Goal: Task Accomplishment & Management: Manage account settings

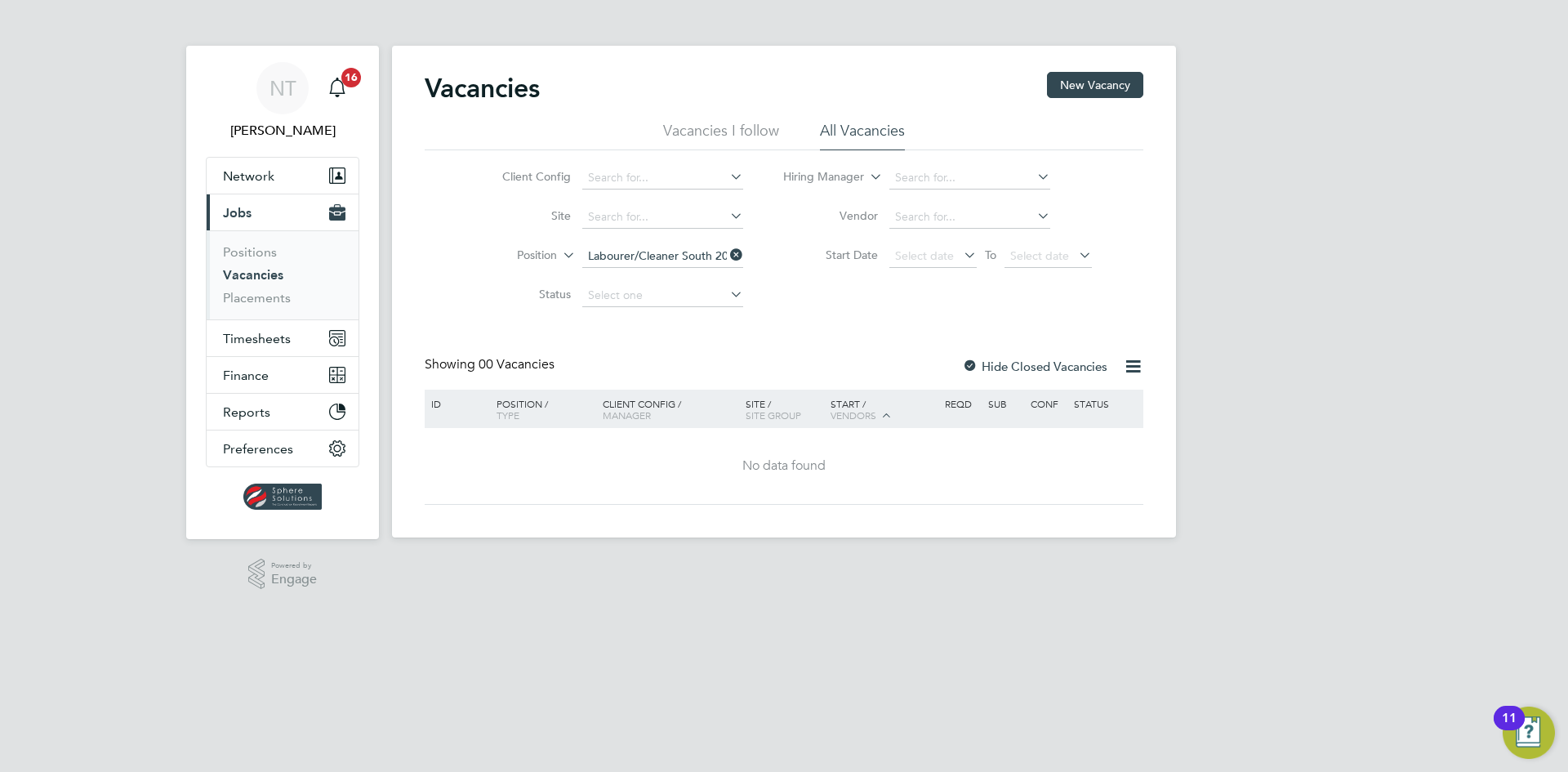
click at [727, 256] on icon at bounding box center [727, 255] width 0 height 23
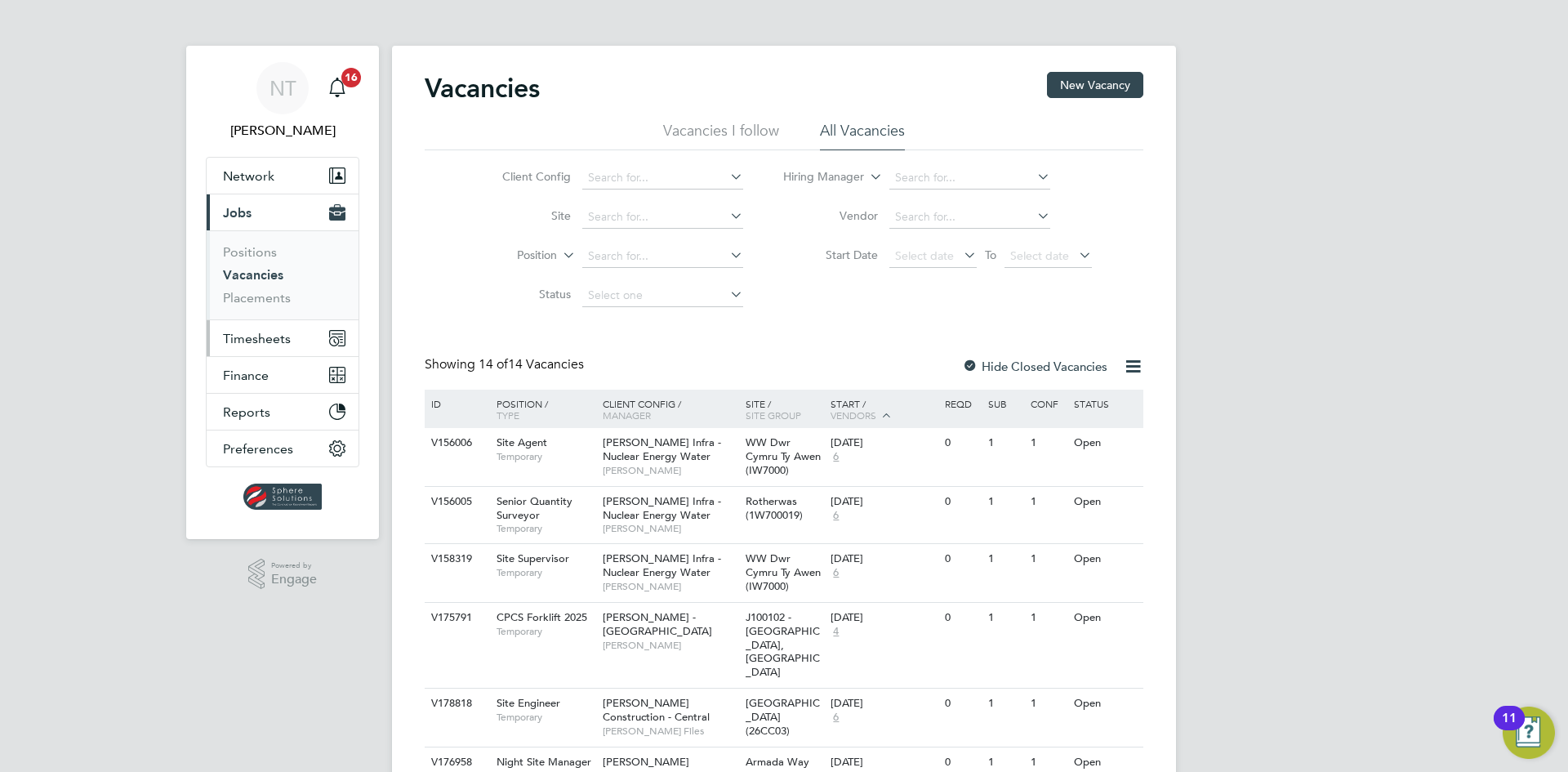
click at [253, 333] on span "Timesheets" at bounding box center [256, 338] width 68 height 16
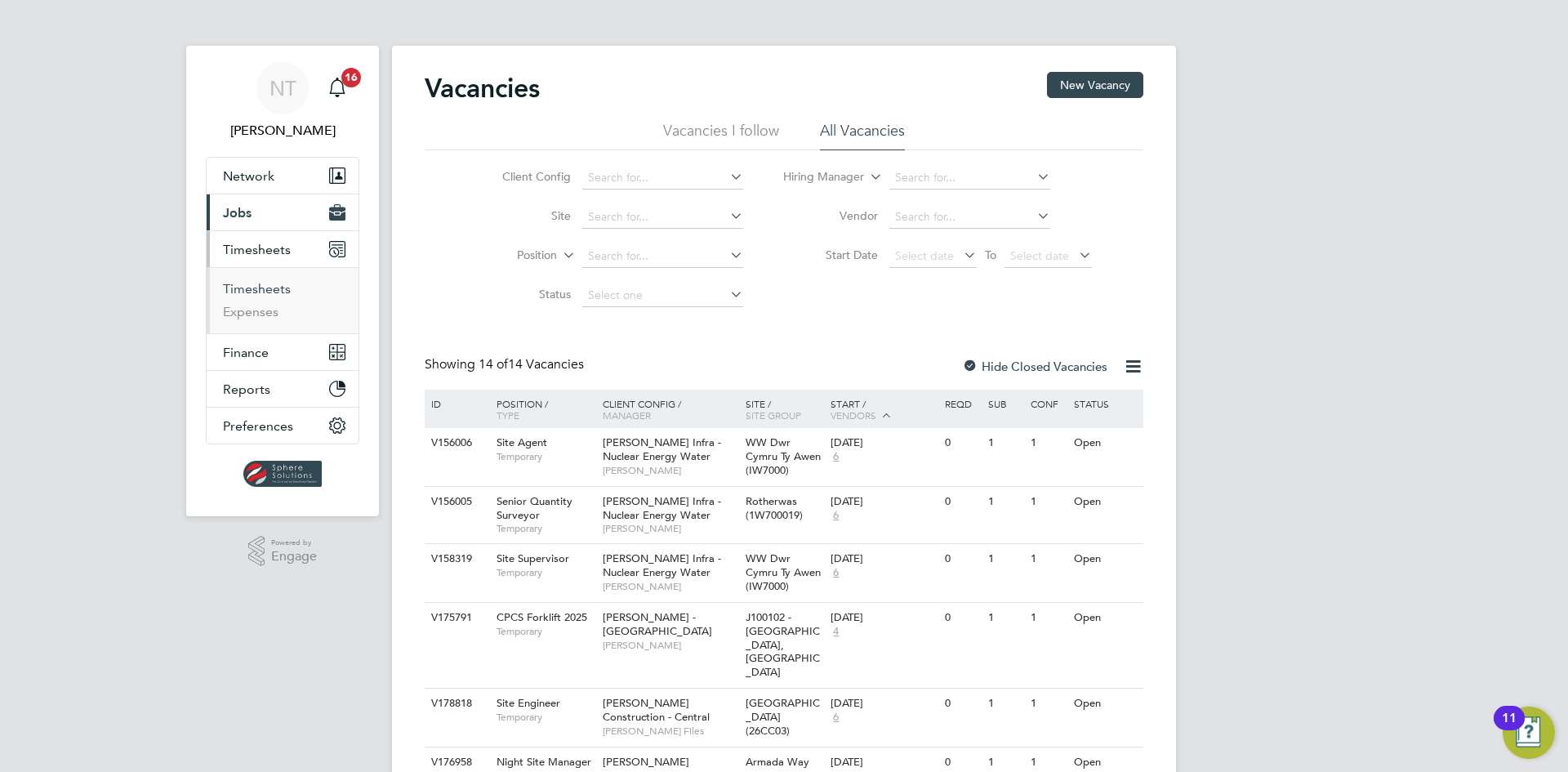
click at [259, 285] on link "Timesheets" at bounding box center [256, 289] width 68 height 16
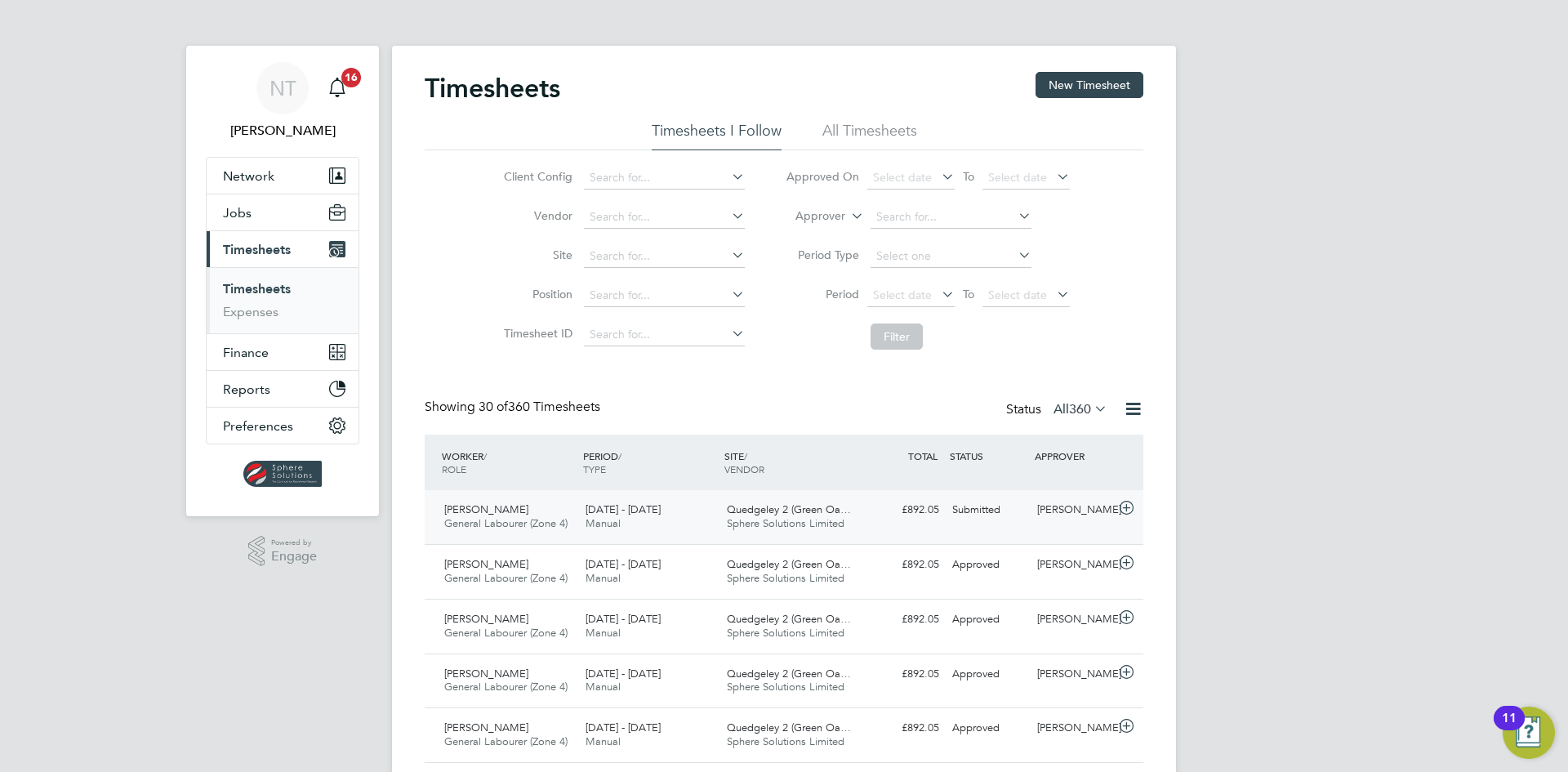
click at [958, 511] on div "Submitted" at bounding box center [987, 510] width 85 height 27
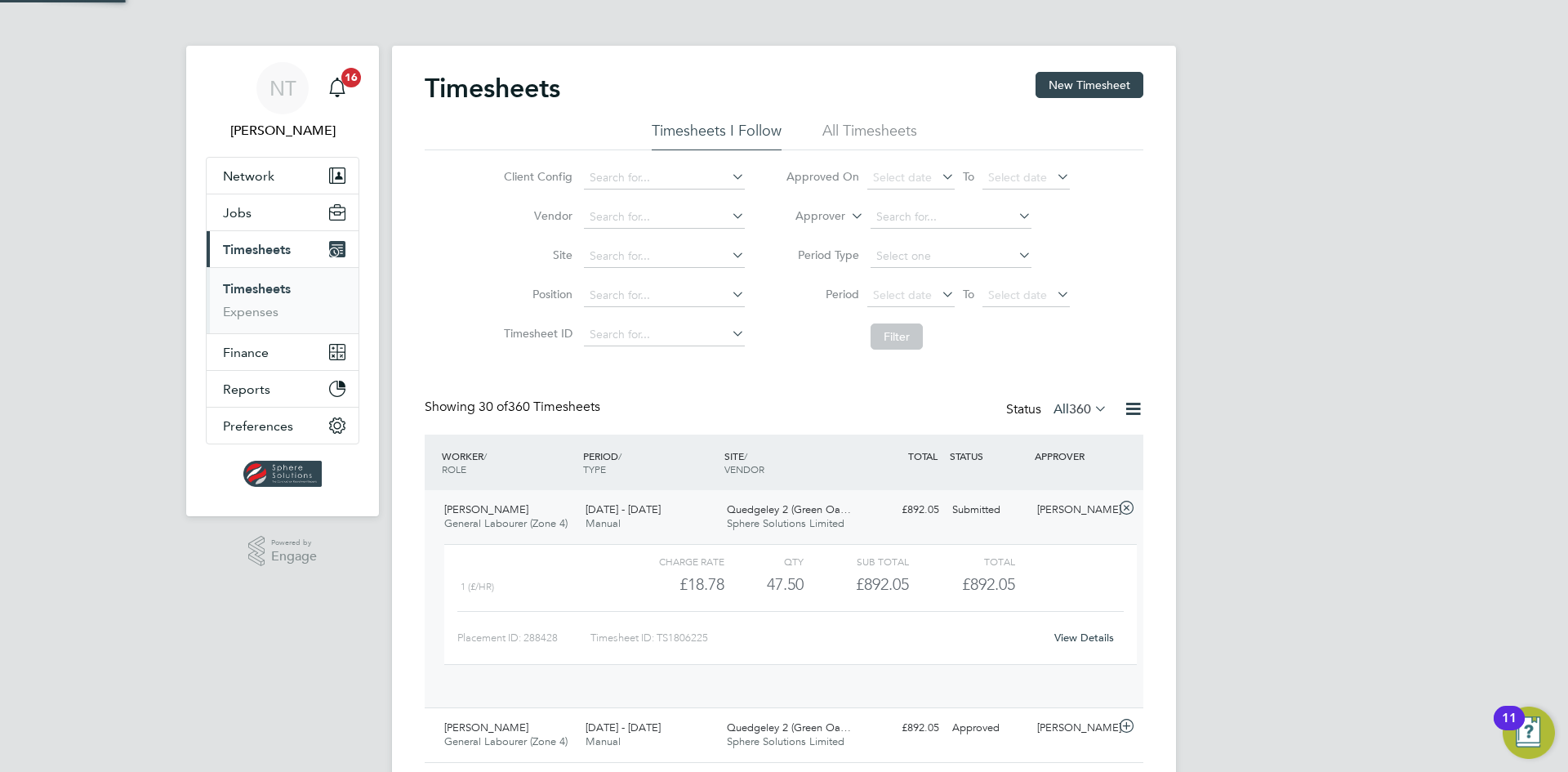
scroll to position [28, 159]
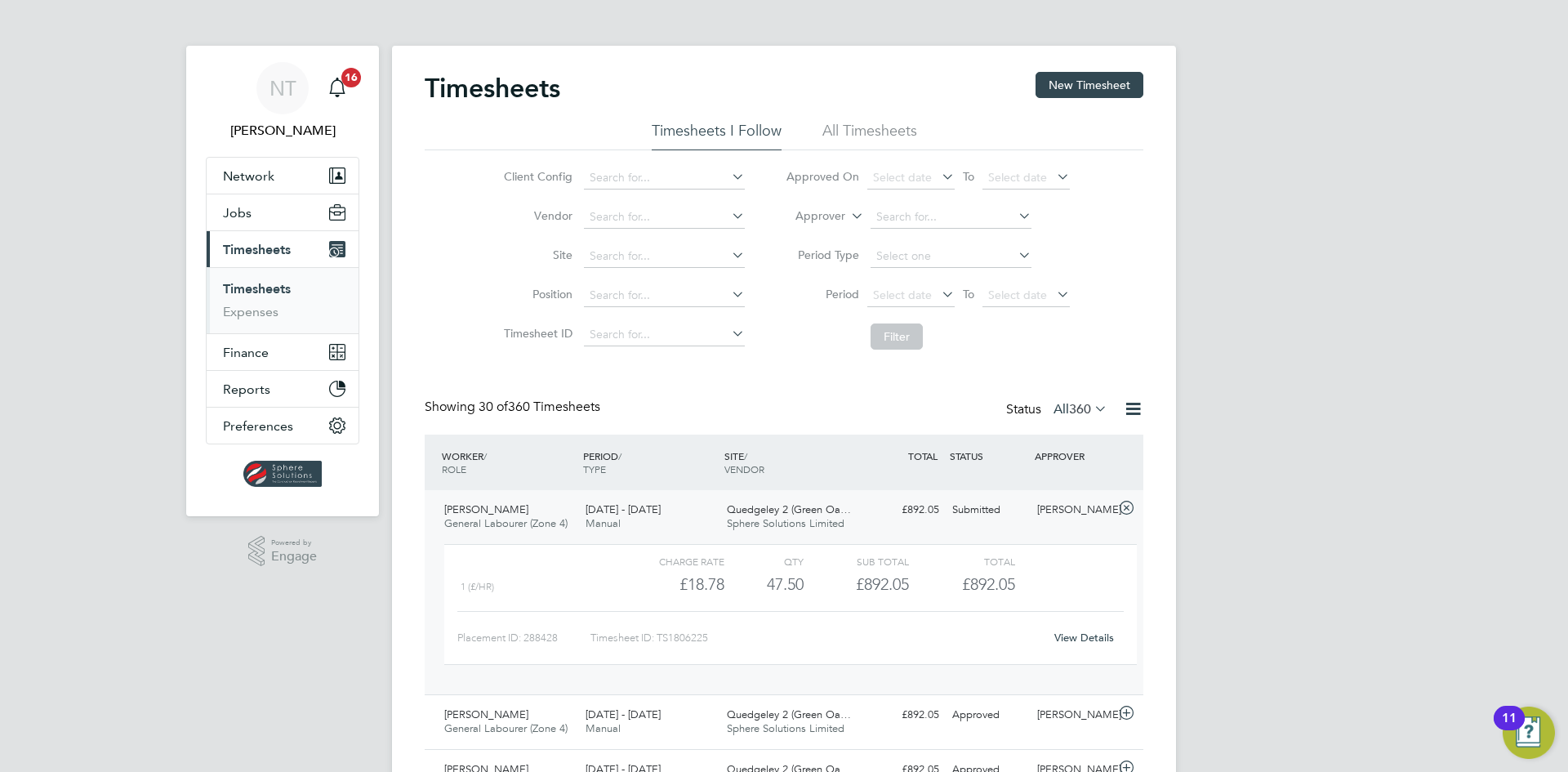
click at [660, 516] on span "[DATE] - [DATE]" at bounding box center [623, 509] width 75 height 14
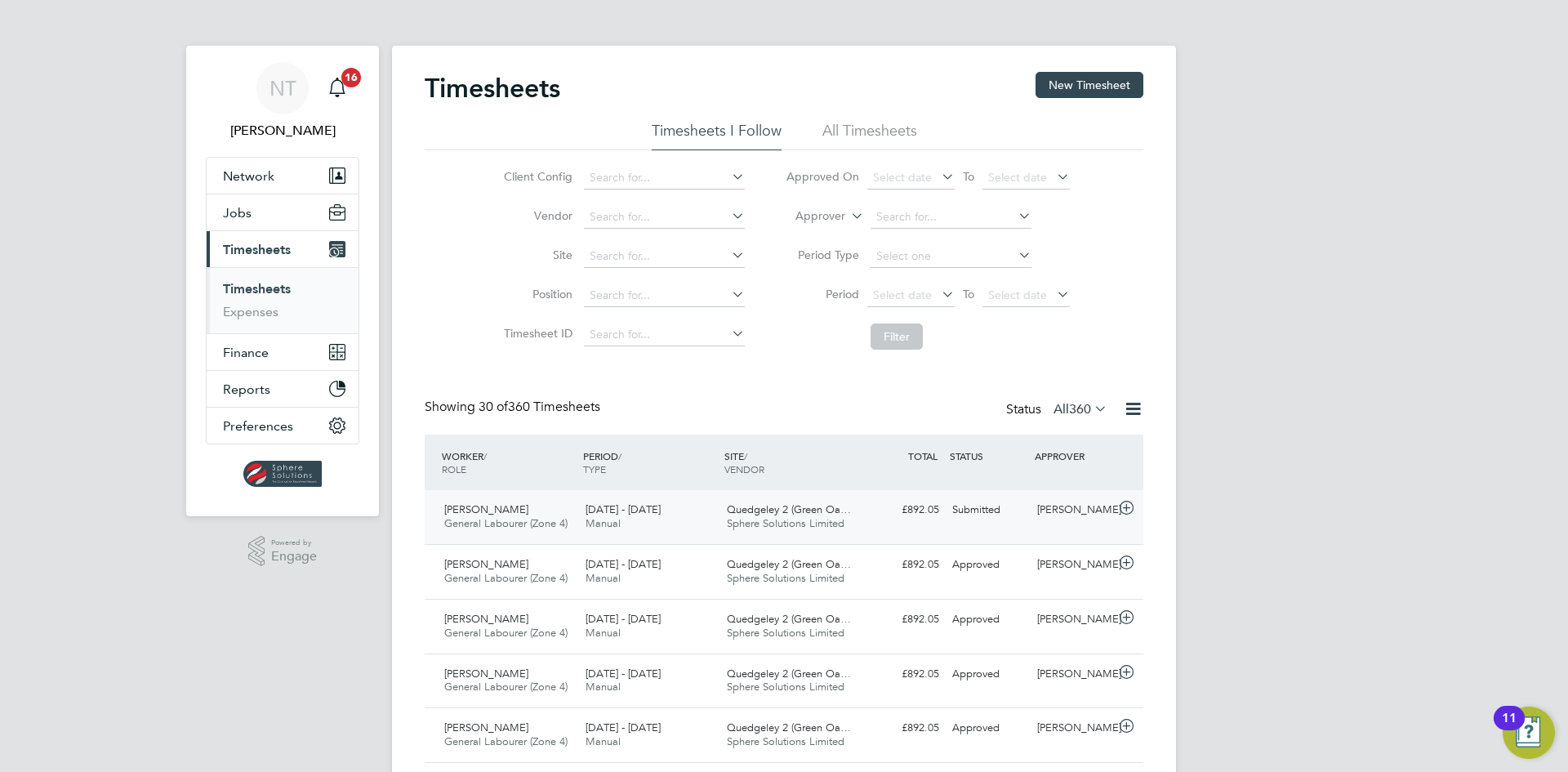
click at [660, 516] on span "[DATE] - [DATE]" at bounding box center [623, 509] width 75 height 14
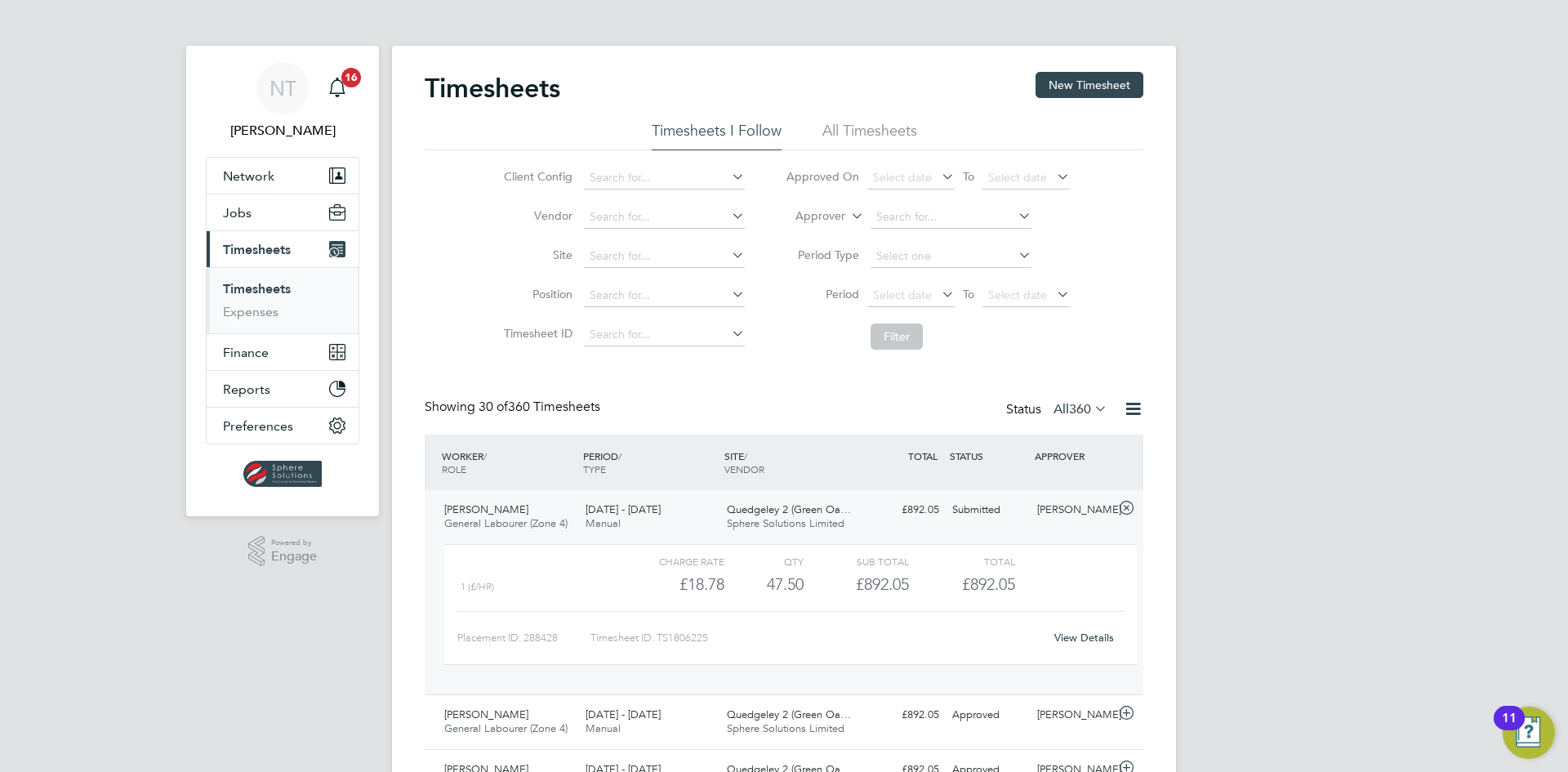
click at [1066, 638] on link "View Details" at bounding box center [1084, 638] width 60 height 14
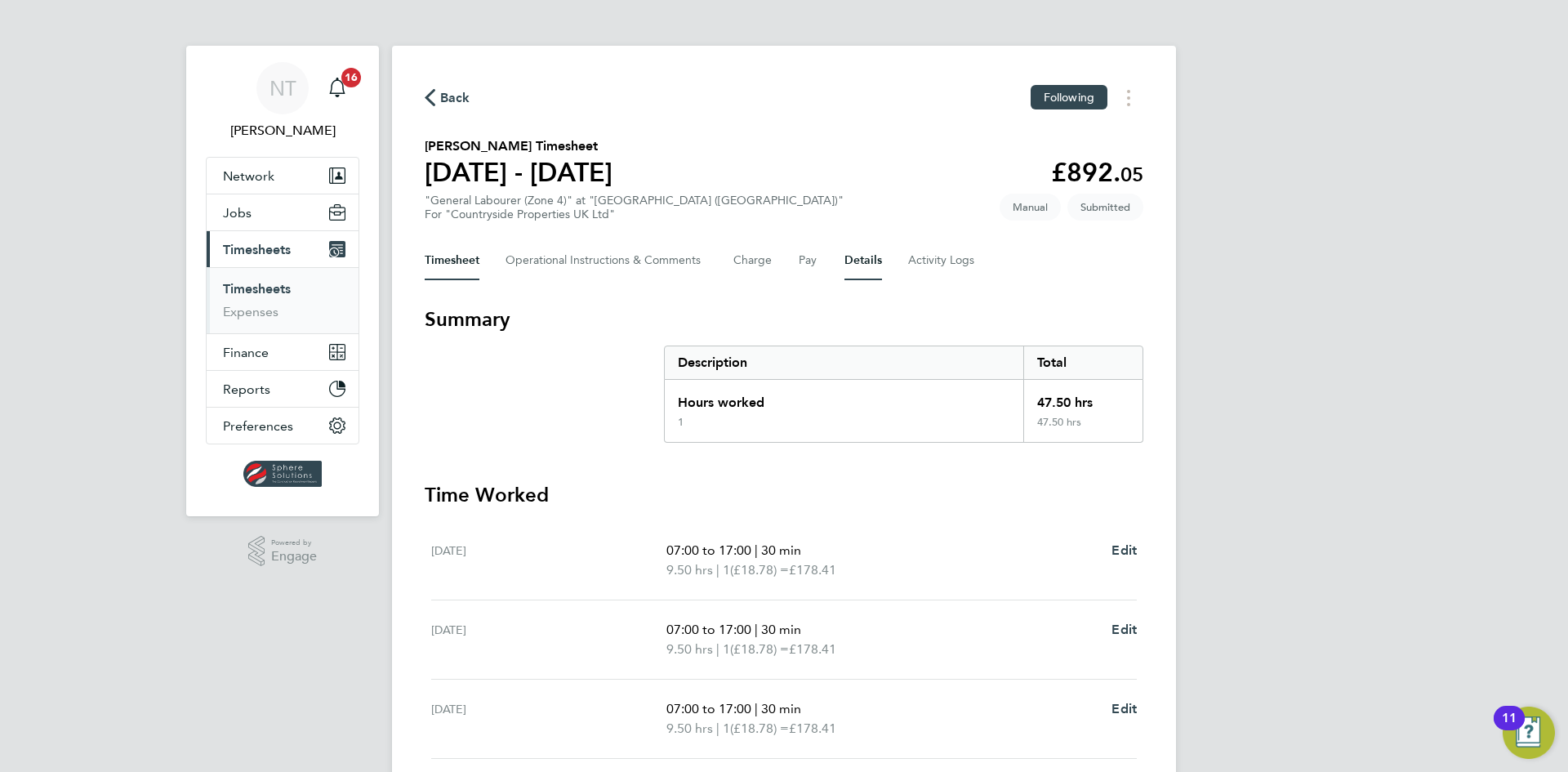
click at [854, 258] on button "Details" at bounding box center [862, 260] width 38 height 39
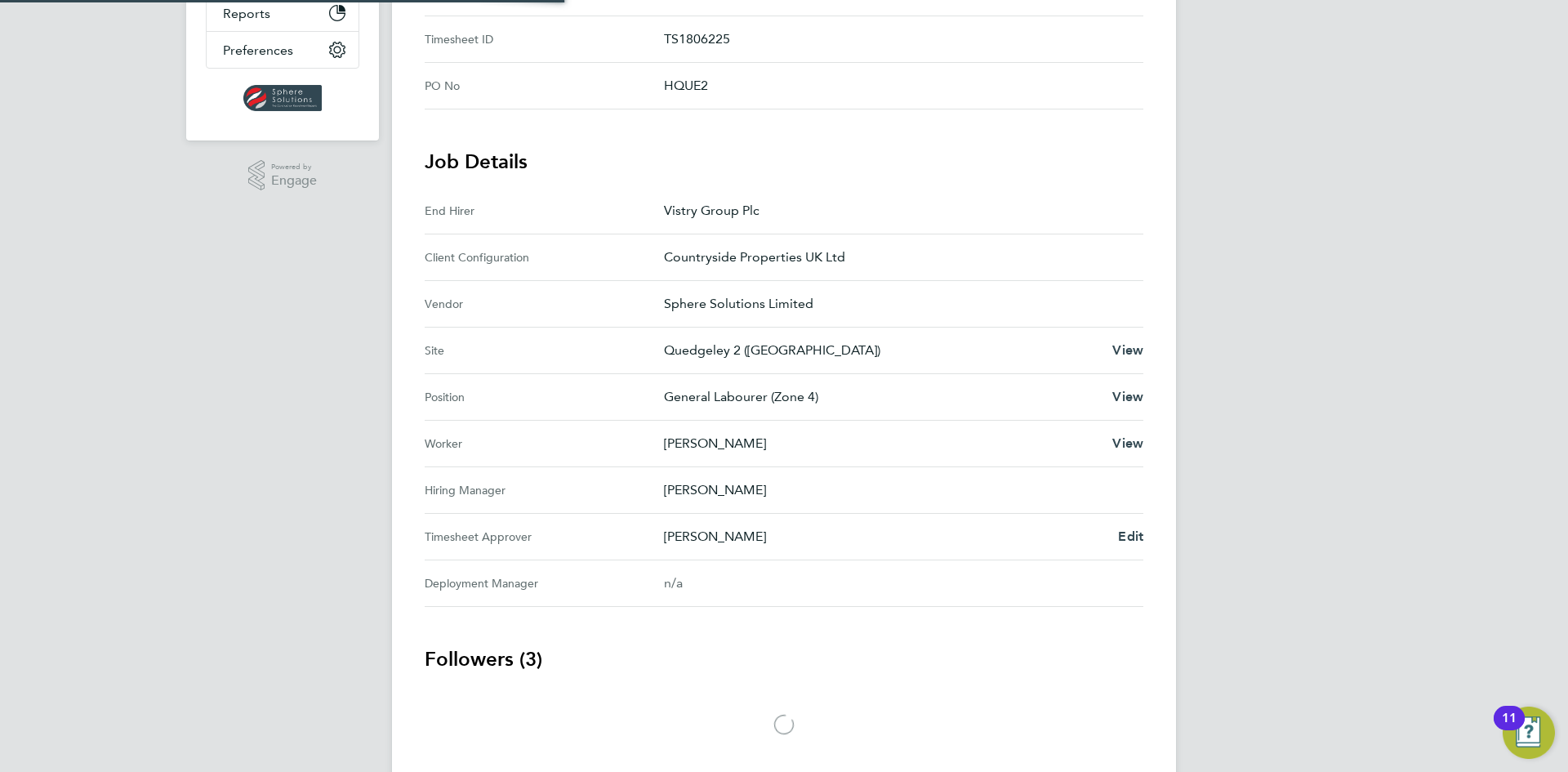
scroll to position [433, 0]
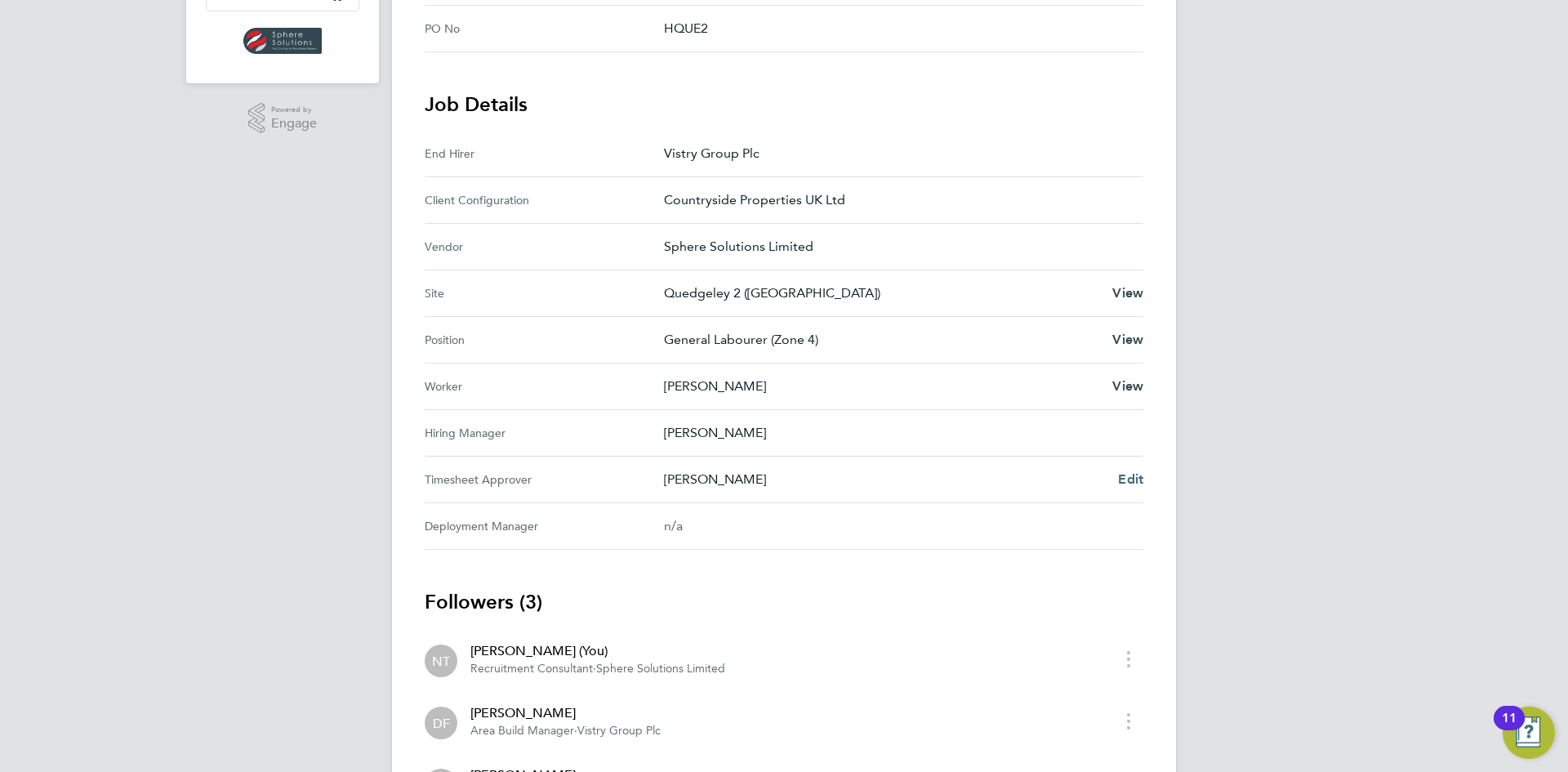
click at [1127, 477] on span "Edit" at bounding box center [1130, 479] width 26 height 16
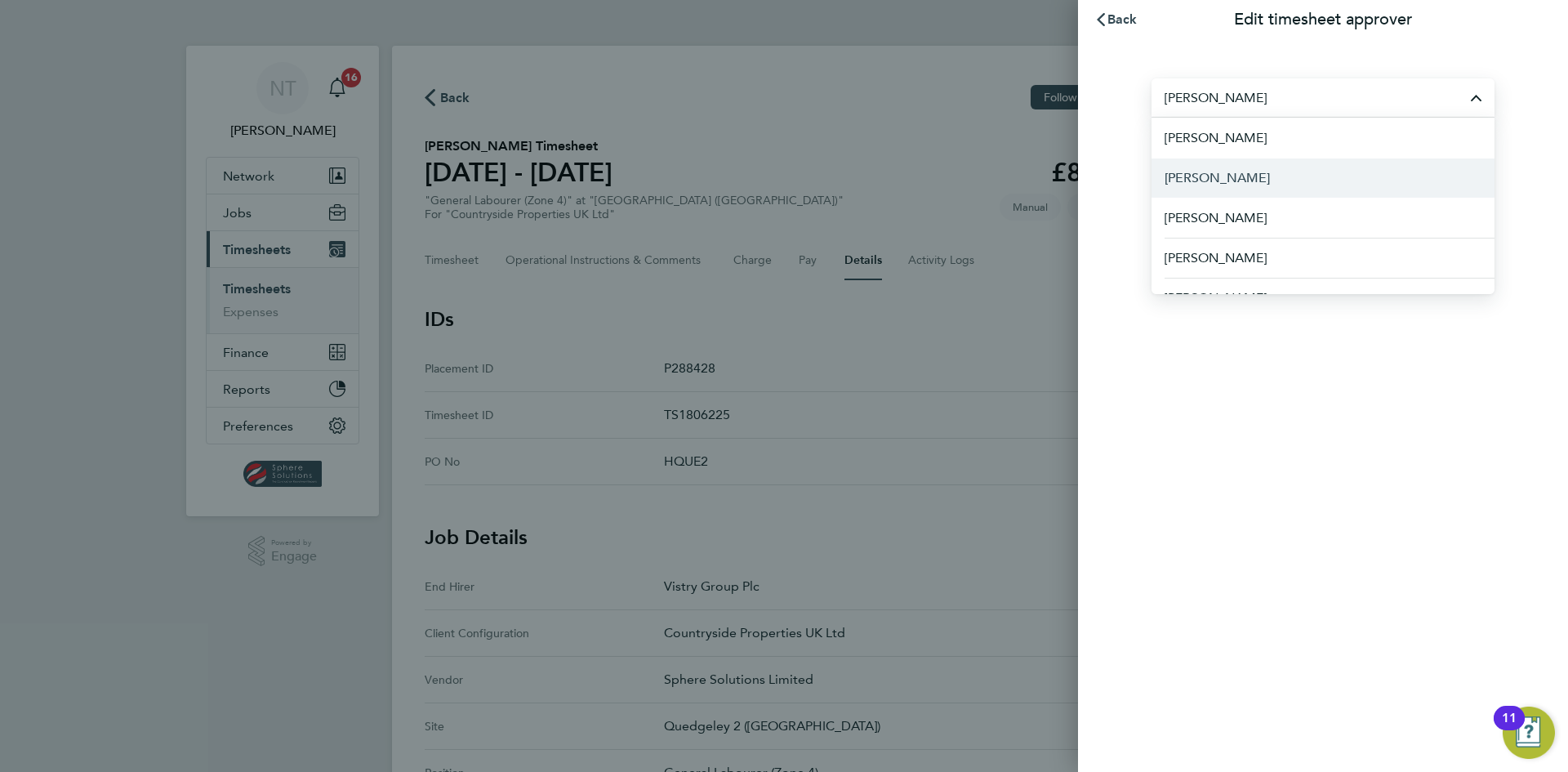
click at [1185, 173] on span "Bradley Martin" at bounding box center [1217, 178] width 106 height 19
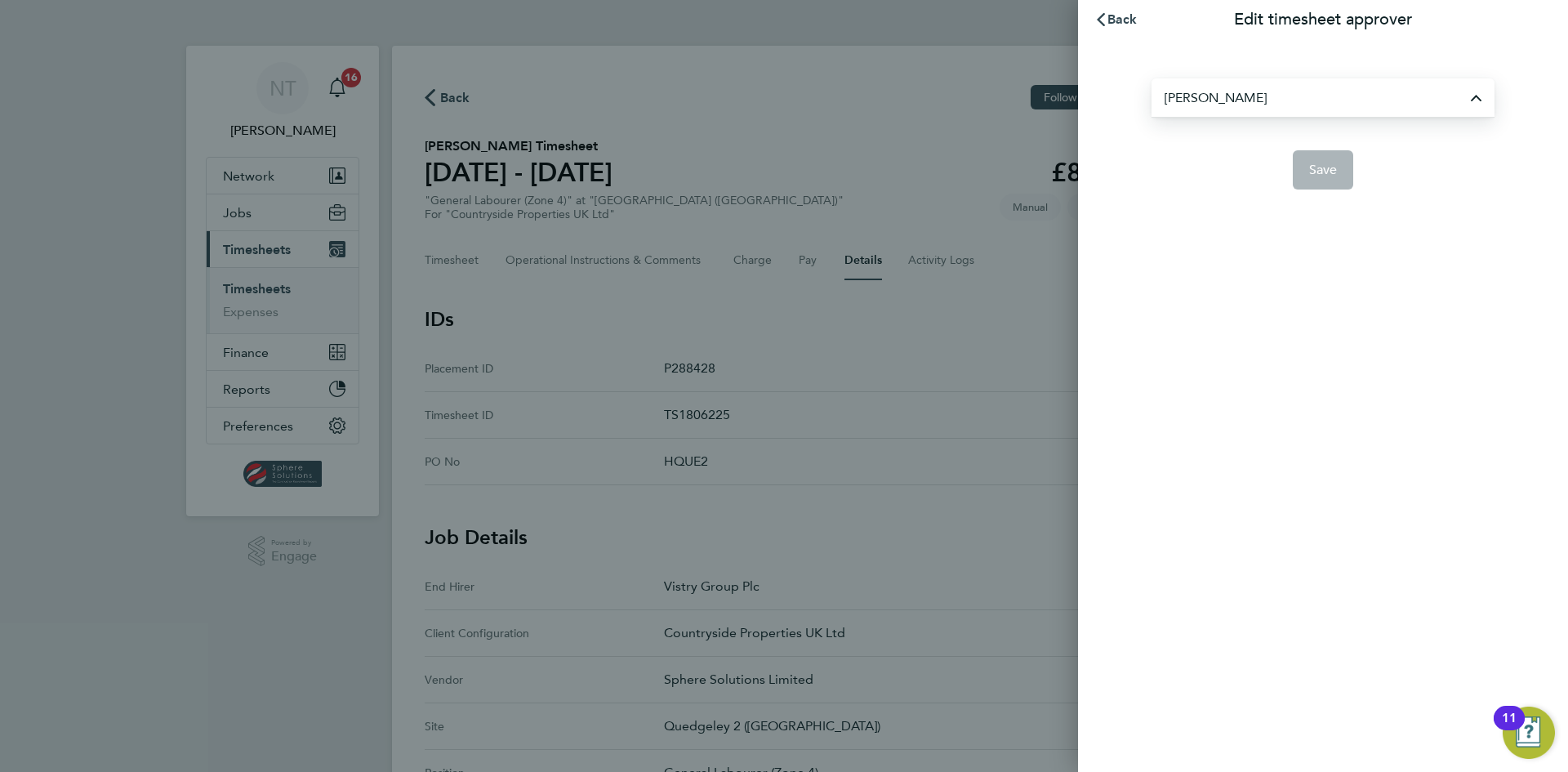
type input "Bradley Martin"
click at [1303, 171] on button "Save" at bounding box center [1323, 170] width 62 height 39
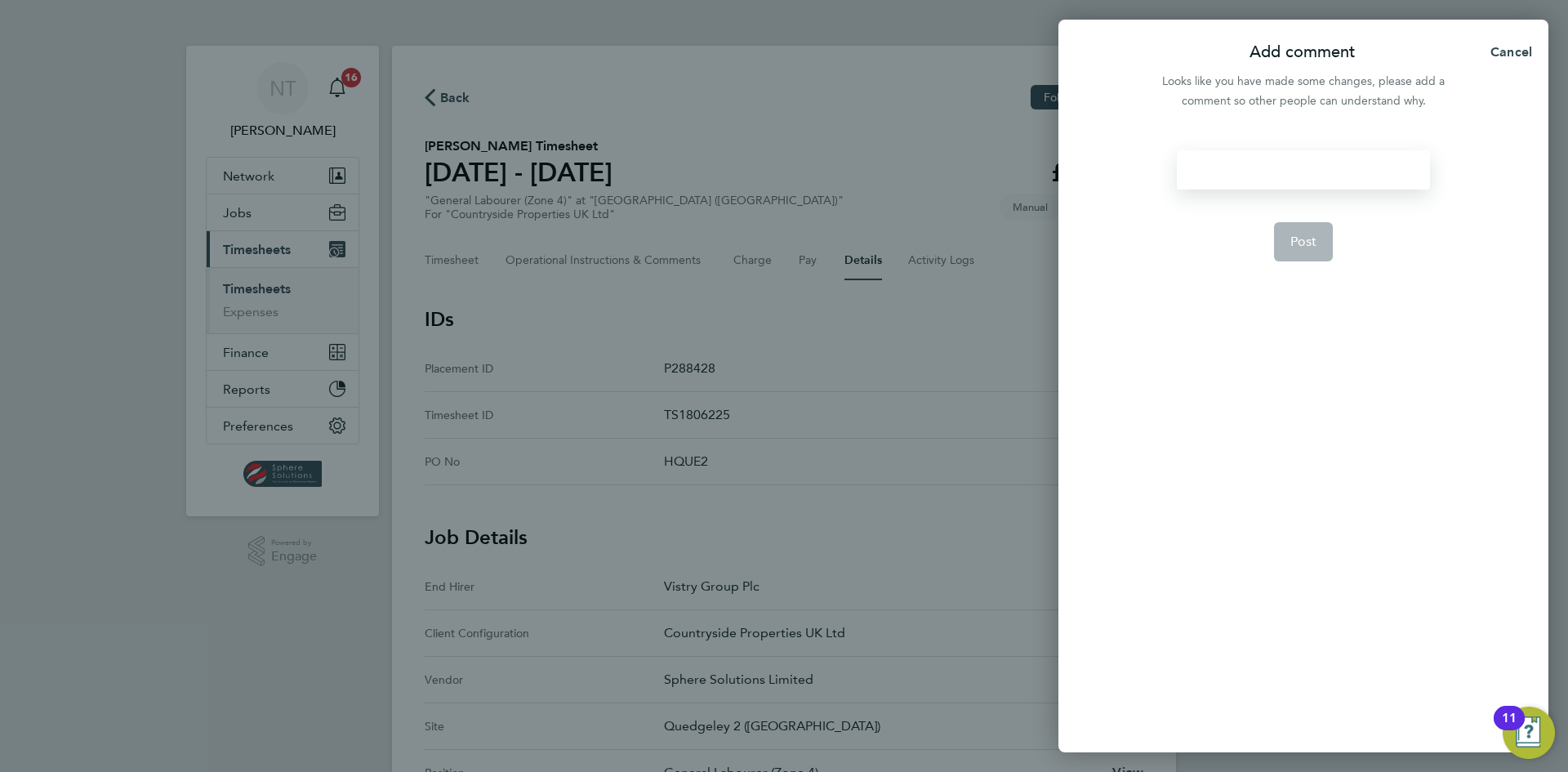
click at [1293, 172] on div at bounding box center [1303, 170] width 252 height 39
click at [1291, 174] on div at bounding box center [1303, 170] width 252 height 39
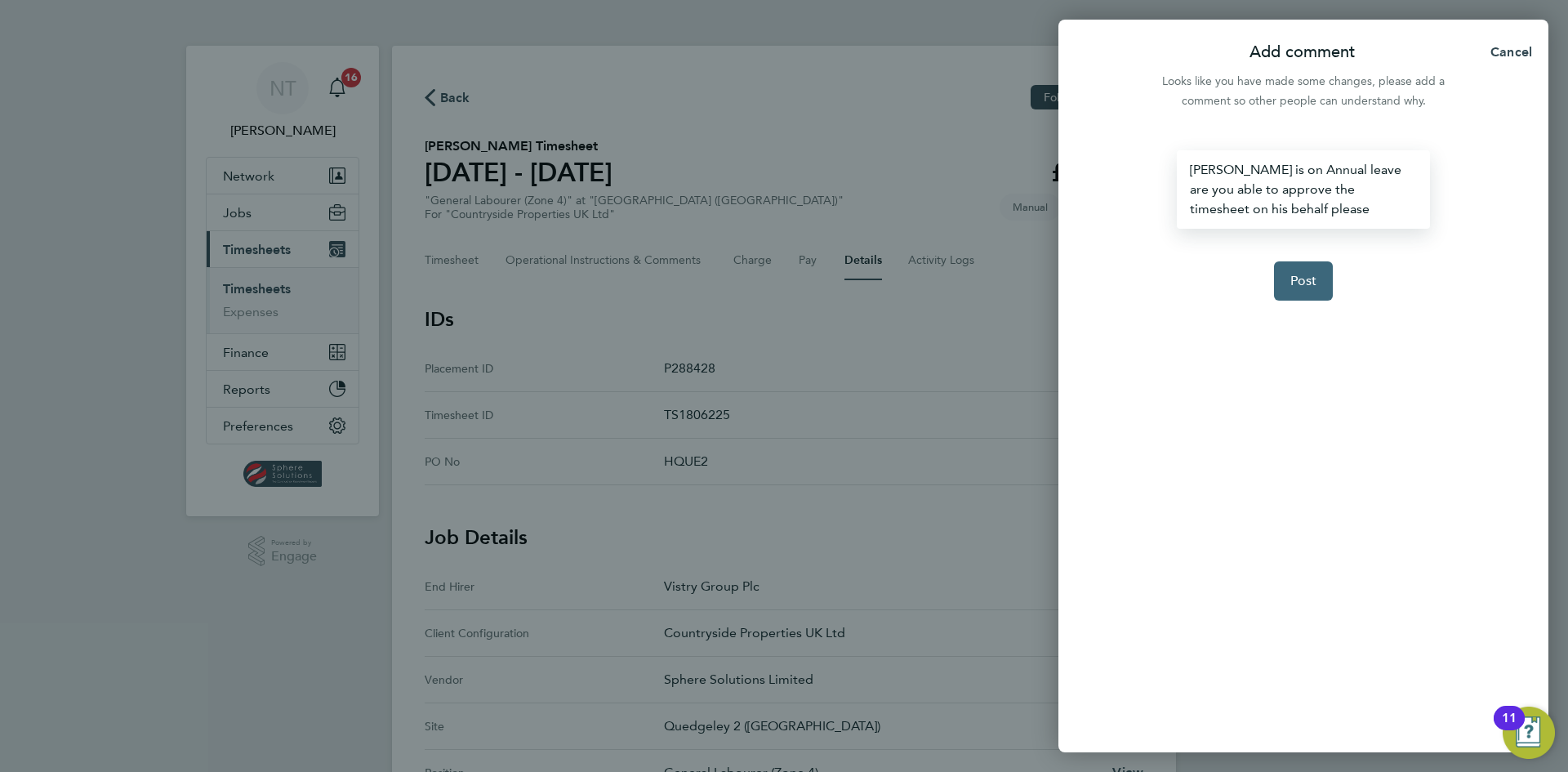
click at [1290, 275] on button "Post" at bounding box center [1304, 281] width 60 height 39
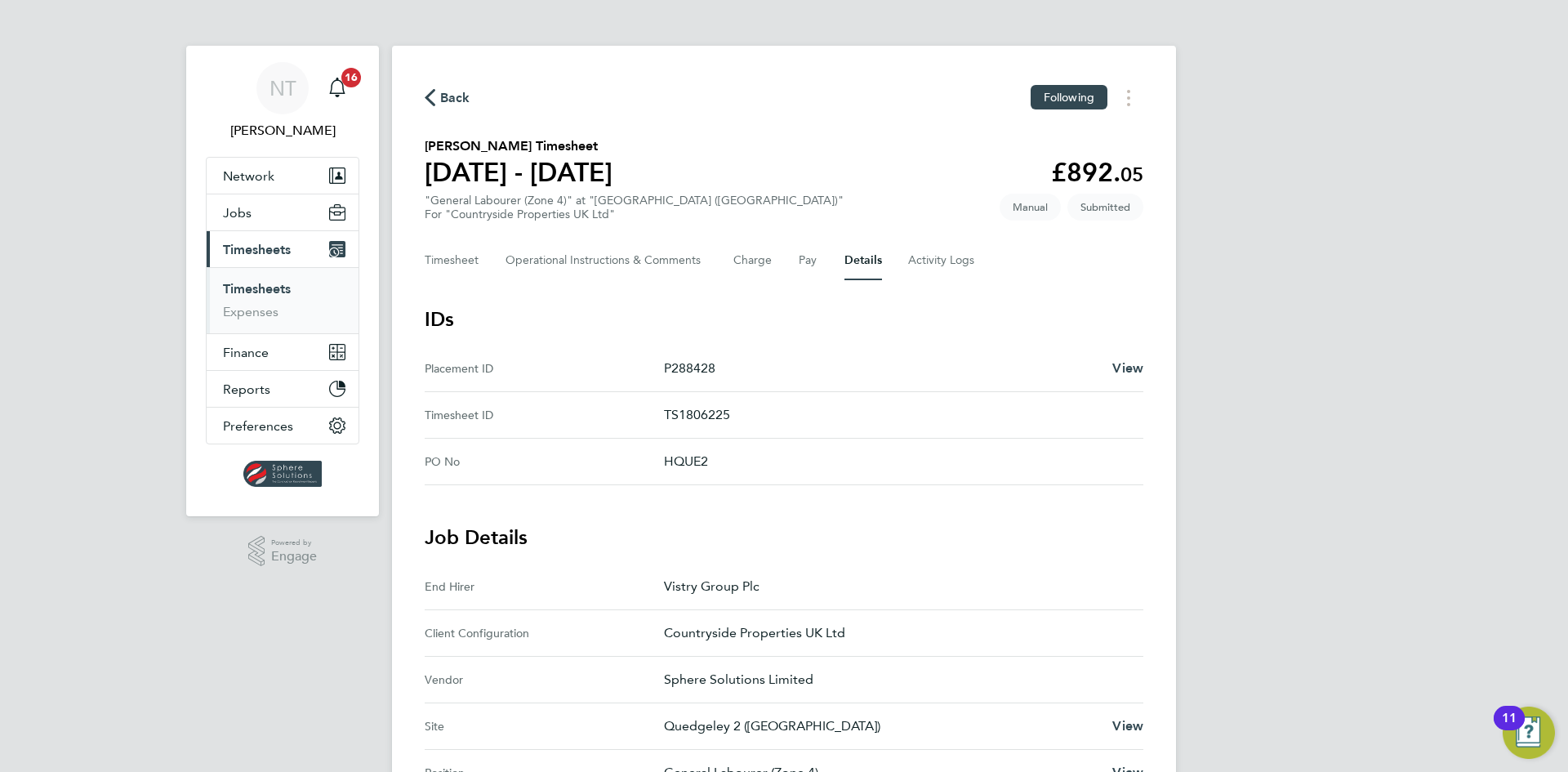
click at [453, 97] on span "Back" at bounding box center [455, 98] width 30 height 19
